Goal: Communication & Community: Answer question/provide support

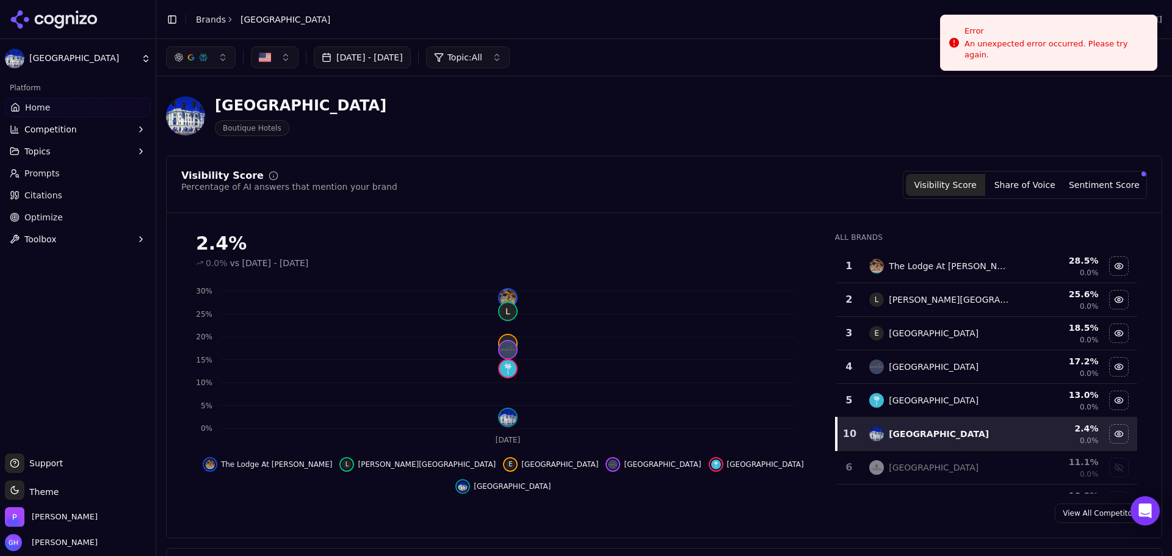
click at [856, 89] on div "[GEOGRAPHIC_DATA] Hotels" at bounding box center [664, 116] width 997 height 60
click at [59, 17] on icon at bounding box center [54, 19] width 89 height 18
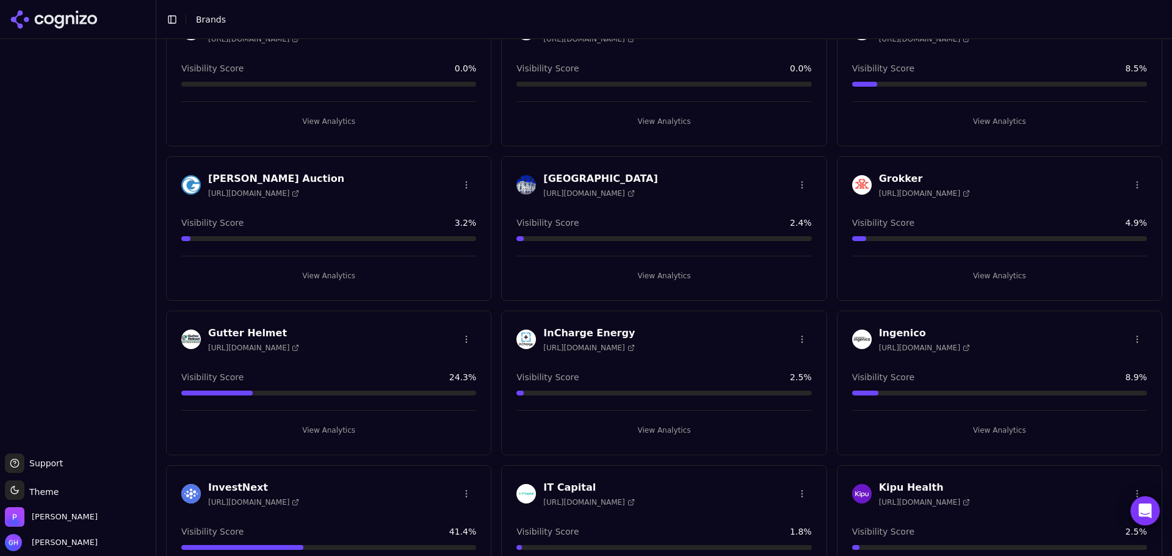
scroll to position [1282, 0]
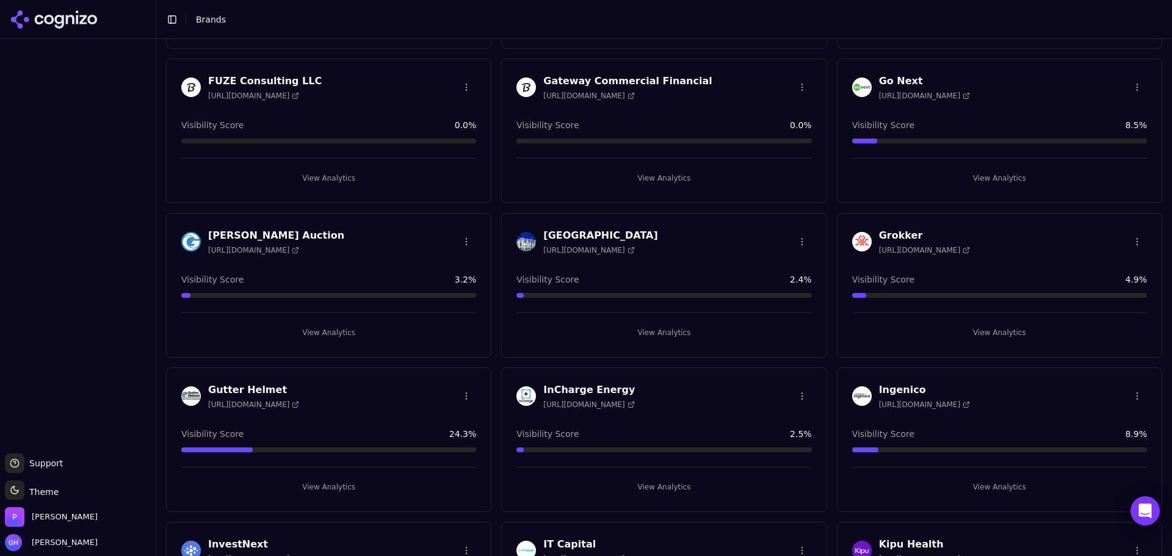
click at [669, 328] on button "View Analytics" at bounding box center [664, 333] width 295 height 20
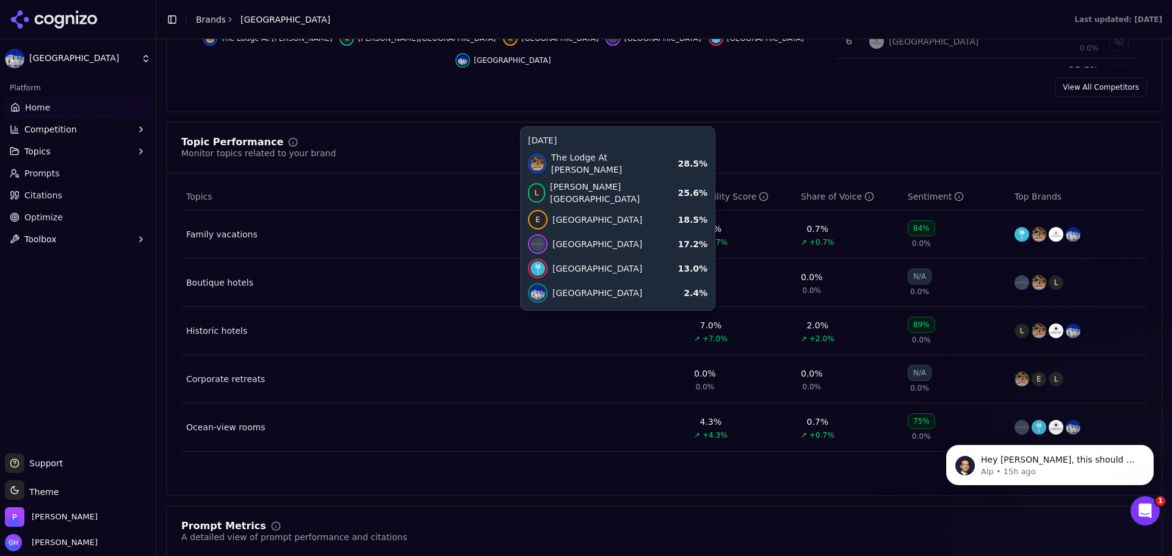
scroll to position [427, 0]
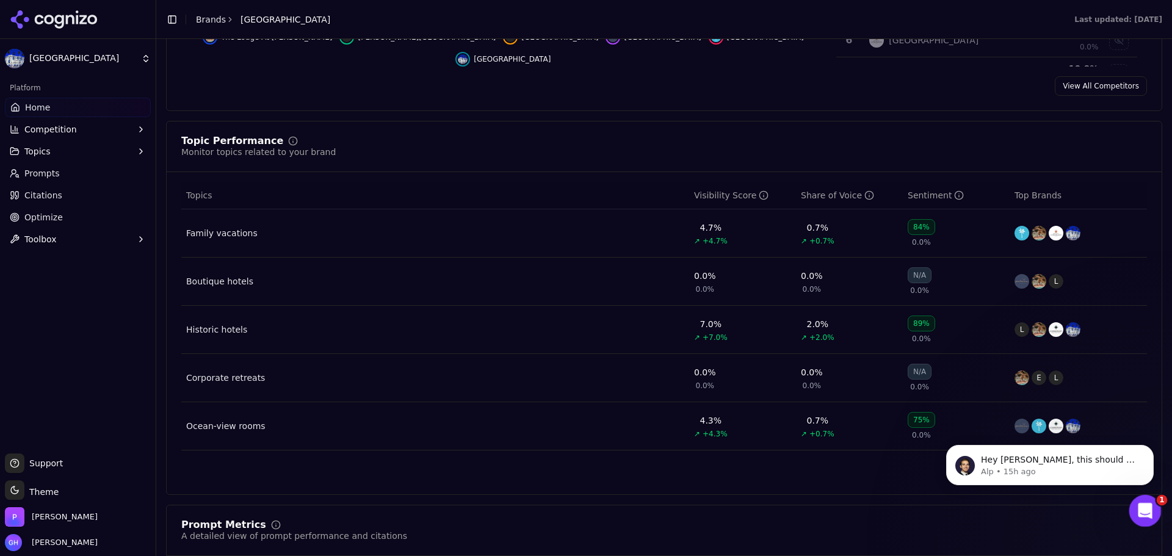
drag, startPoint x: 1137, startPoint y: 507, endPoint x: 2222, endPoint y: 997, distance: 1189.7
click at [1136, 507] on icon "Open Intercom Messenger" at bounding box center [1144, 510] width 20 height 20
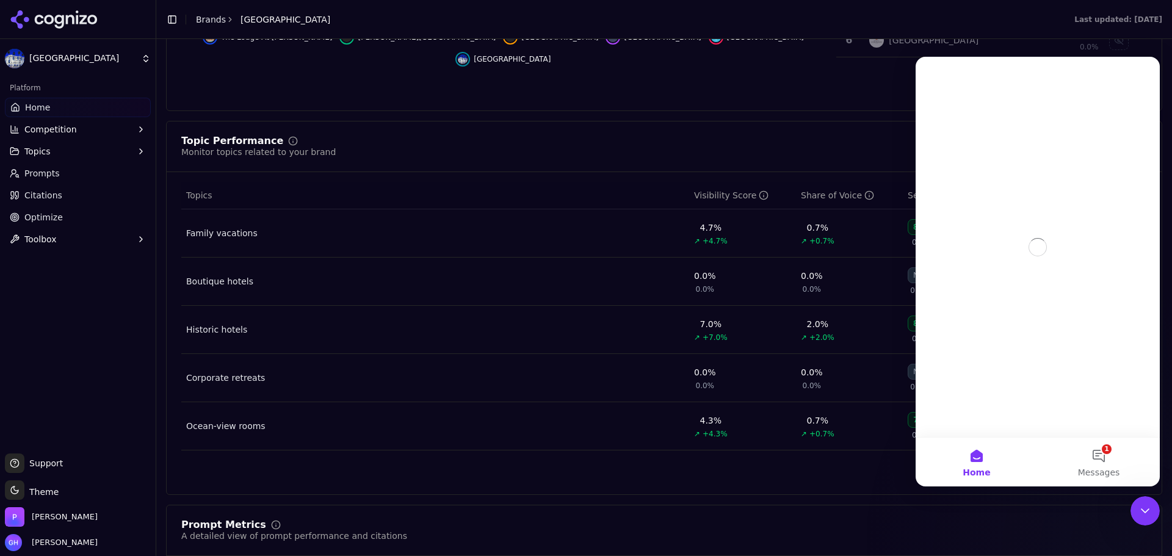
scroll to position [0, 0]
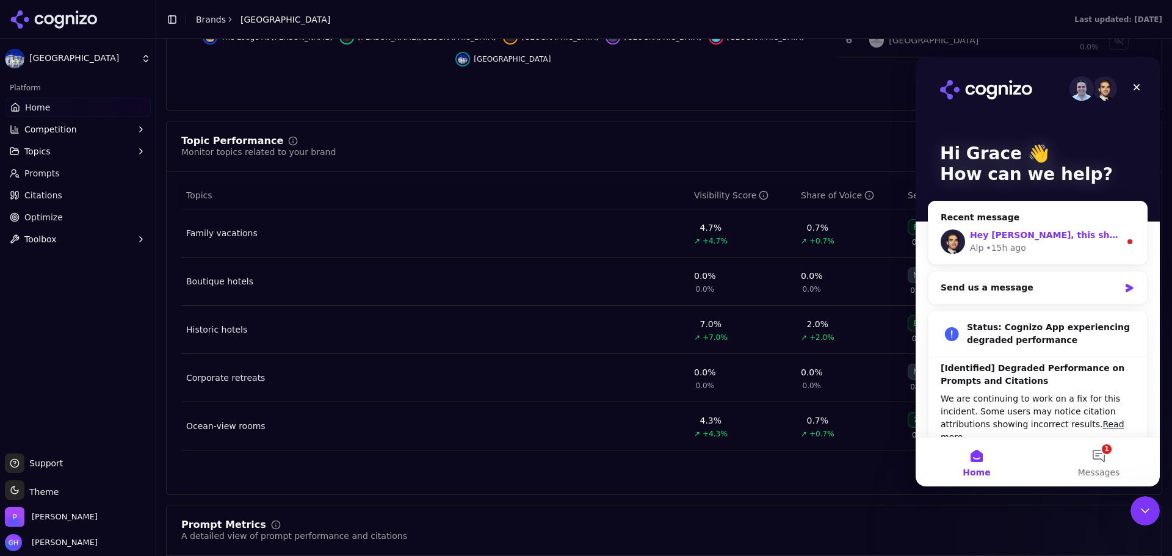
click at [1064, 231] on span "Hey [PERSON_NAME], this should be all good now" at bounding box center [1090, 235] width 240 height 10
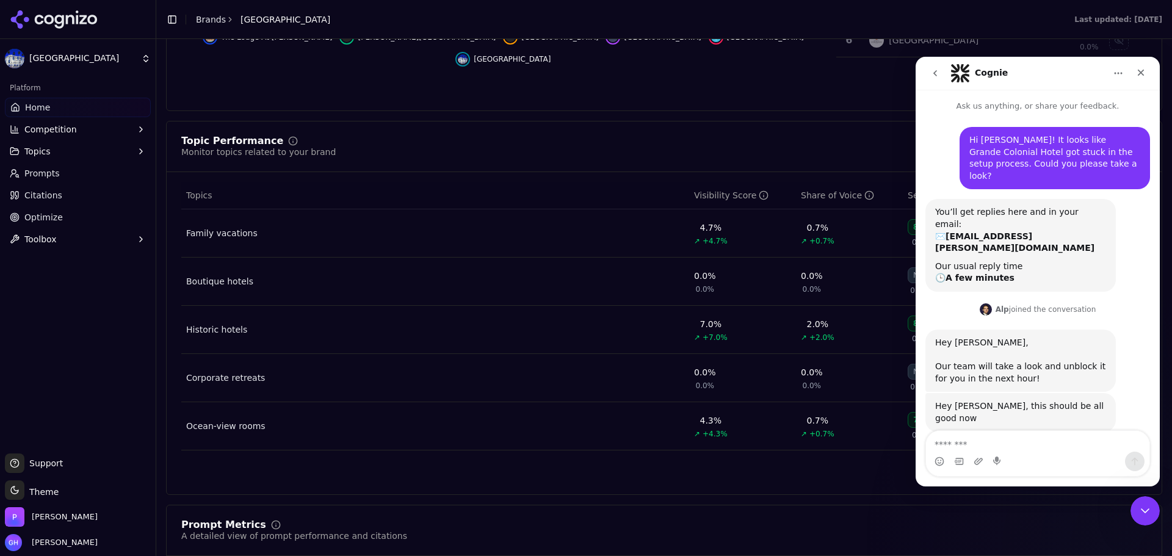
scroll to position [2, 0]
type textarea "**********"
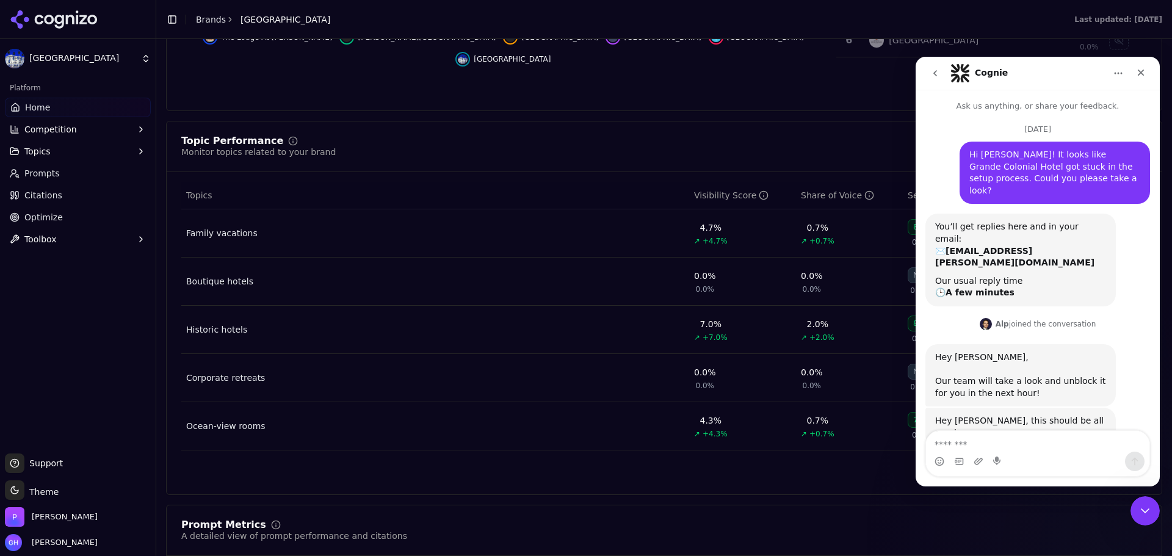
scroll to position [48, 0]
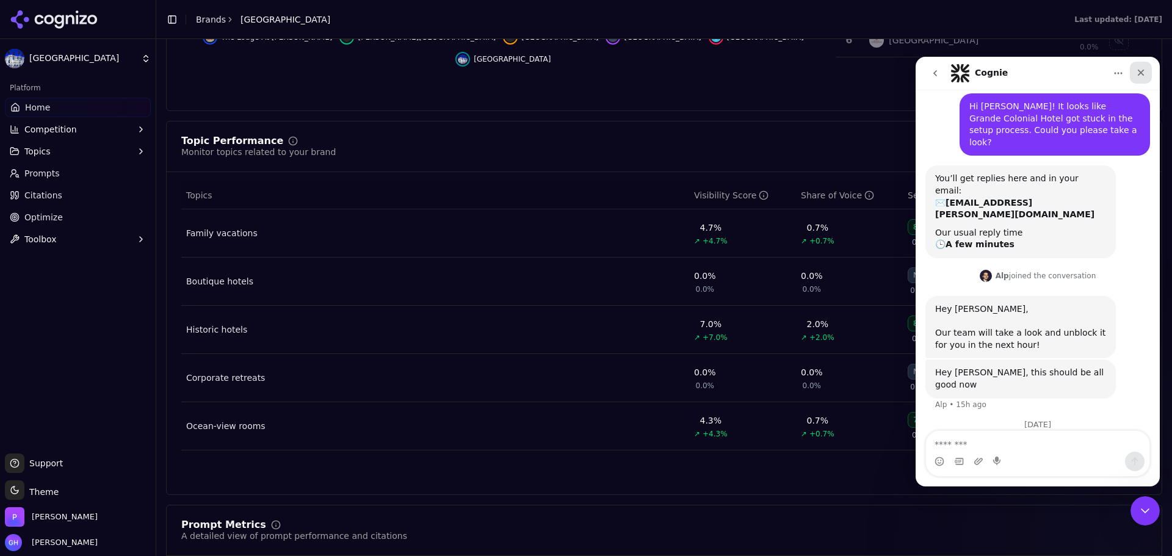
click at [1141, 76] on icon "Close" at bounding box center [1141, 73] width 10 height 10
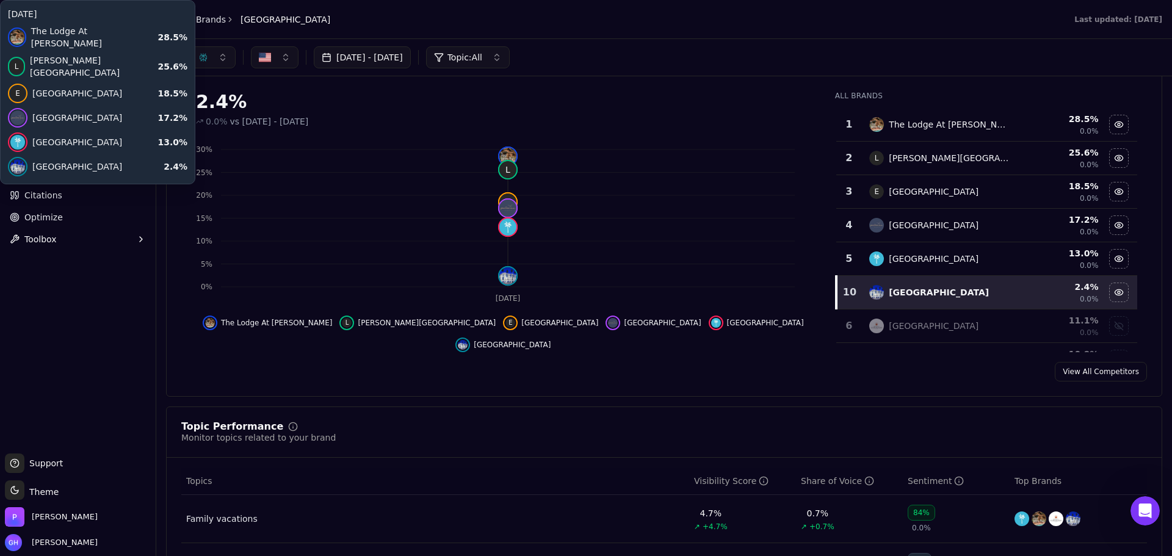
scroll to position [122, 0]
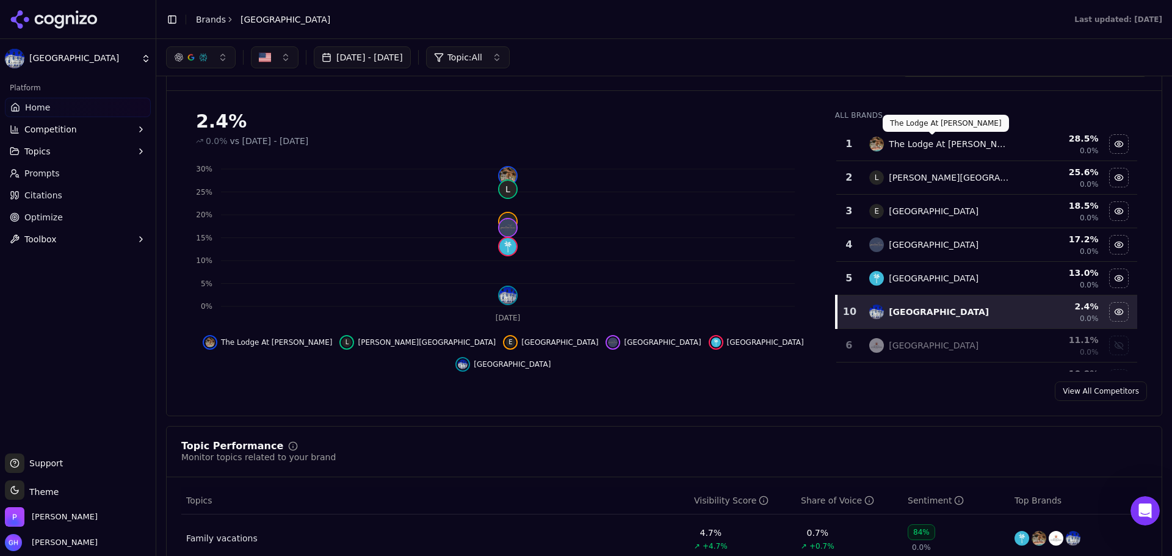
click at [692, 45] on div "[DATE] - [DATE] Topic: All" at bounding box center [664, 57] width 1016 height 37
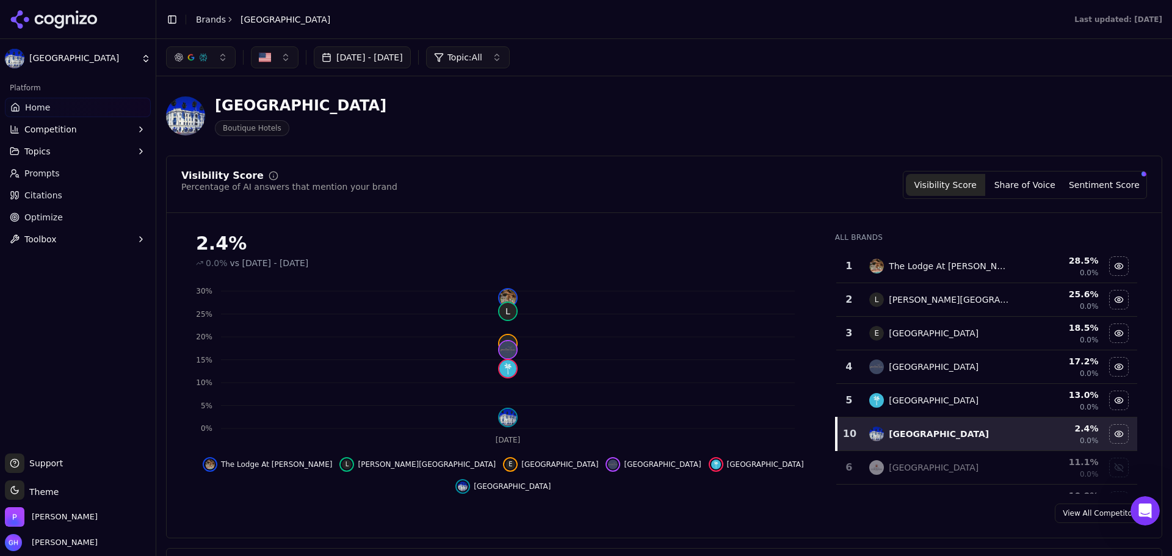
click at [1007, 93] on div "[GEOGRAPHIC_DATA] Hotels" at bounding box center [664, 116] width 997 height 60
click at [424, 109] on div "[GEOGRAPHIC_DATA] Hotels" at bounding box center [439, 116] width 547 height 40
